Goal: Task Accomplishment & Management: Use online tool/utility

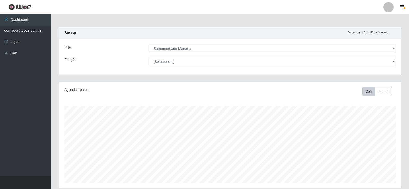
select select "443"
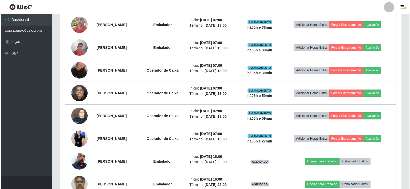
scroll to position [214, 0]
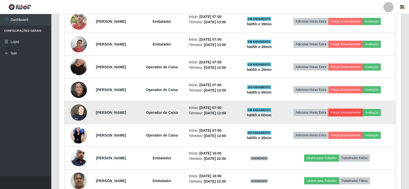
click at [342, 112] on button "Forçar Encerramento" at bounding box center [345, 112] width 34 height 7
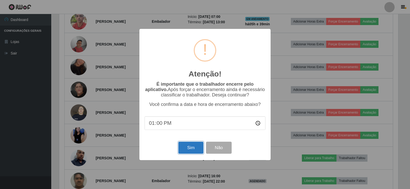
click at [195, 145] on button "Sim" at bounding box center [190, 148] width 25 height 12
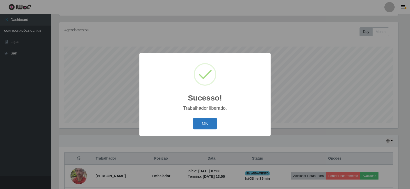
click at [198, 125] on button "OK" at bounding box center [205, 124] width 24 height 12
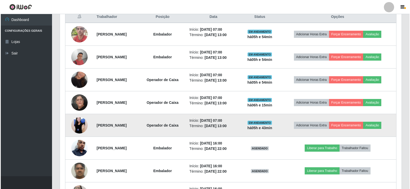
scroll to position [211, 0]
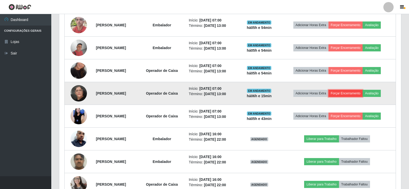
click at [361, 93] on button "Forçar Encerramento" at bounding box center [345, 93] width 34 height 7
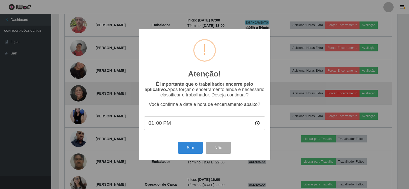
scroll to position [106, 339]
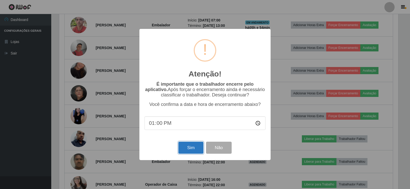
click at [188, 147] on button "Sim" at bounding box center [190, 148] width 25 height 12
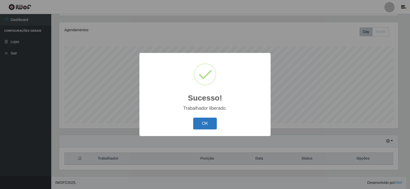
click at [207, 120] on button "OK" at bounding box center [205, 124] width 24 height 12
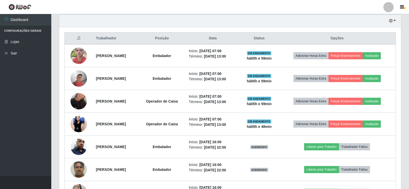
scroll to position [185, 0]
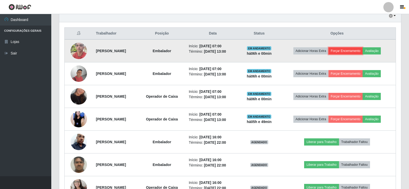
click at [346, 50] on button "Forçar Encerramento" at bounding box center [345, 50] width 34 height 7
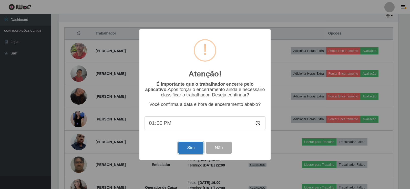
click at [189, 150] on button "Sim" at bounding box center [190, 148] width 25 height 12
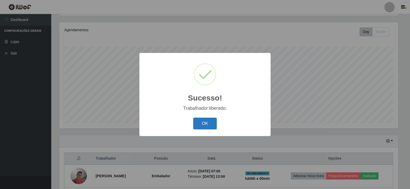
click at [204, 123] on button "OK" at bounding box center [205, 124] width 24 height 12
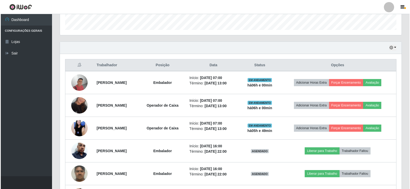
scroll to position [154, 0]
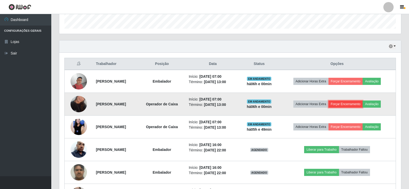
click at [349, 103] on button "Forçar Encerramento" at bounding box center [345, 104] width 34 height 7
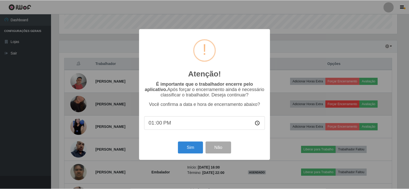
scroll to position [106, 339]
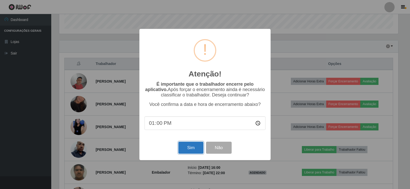
click at [195, 148] on button "Sim" at bounding box center [190, 148] width 25 height 12
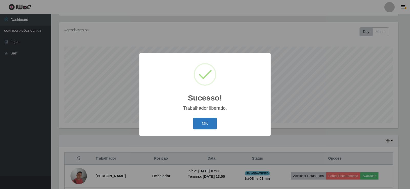
click at [203, 122] on button "OK" at bounding box center [205, 124] width 24 height 12
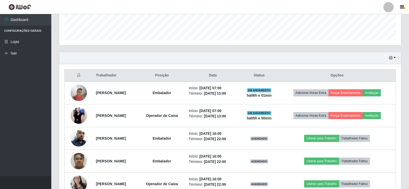
scroll to position [144, 0]
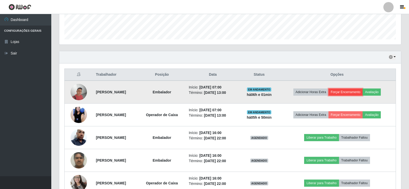
click at [350, 93] on button "Forçar Encerramento" at bounding box center [345, 92] width 34 height 7
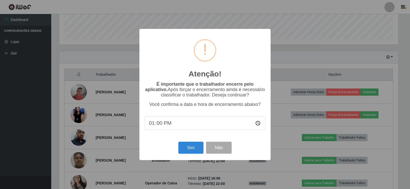
type input "13:01"
click at [184, 150] on button "Sim" at bounding box center [190, 148] width 25 height 12
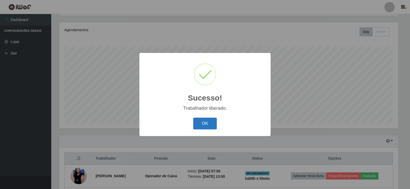
click at [204, 122] on button "OK" at bounding box center [205, 124] width 24 height 12
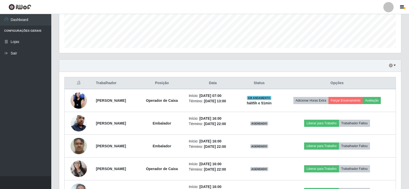
scroll to position [138, 0]
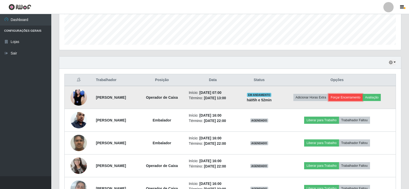
click at [341, 99] on button "Forçar Encerramento" at bounding box center [345, 97] width 34 height 7
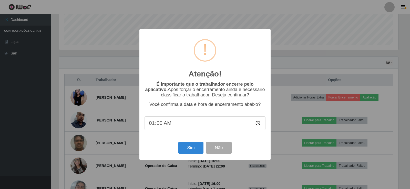
type input "13:00"
click at [222, 154] on button "Não" at bounding box center [218, 148] width 25 height 12
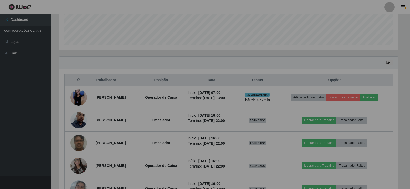
scroll to position [106, 341]
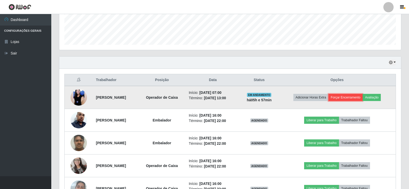
click at [348, 98] on button "Forçar Encerramento" at bounding box center [345, 97] width 34 height 7
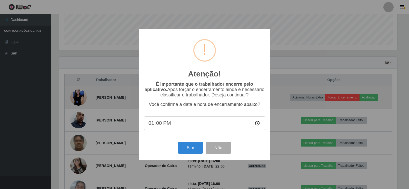
scroll to position [106, 339]
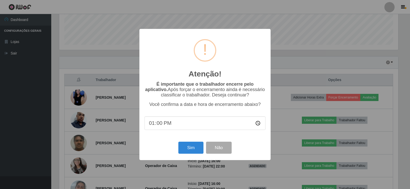
type input "13:08"
click at [189, 151] on button "Sim" at bounding box center [190, 148] width 25 height 12
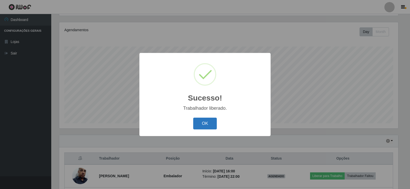
click at [203, 125] on button "OK" at bounding box center [205, 124] width 24 height 12
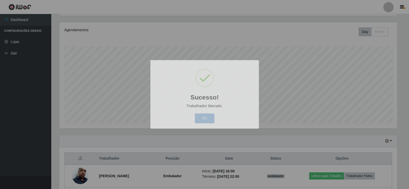
scroll to position [106, 341]
